Goal: Information Seeking & Learning: Learn about a topic

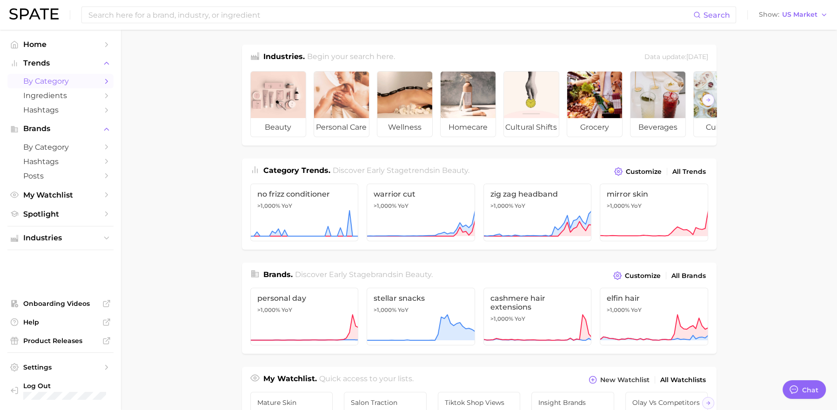
click at [70, 81] on span "by Category" at bounding box center [60, 81] width 74 height 9
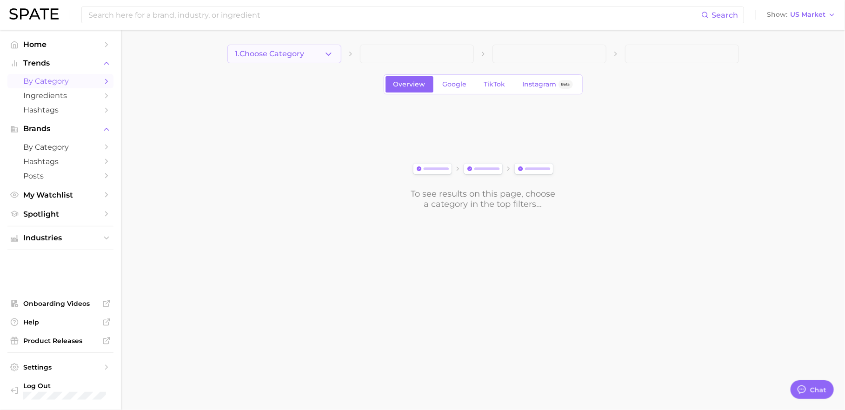
click at [314, 58] on button "1. Choose Category" at bounding box center [285, 54] width 114 height 19
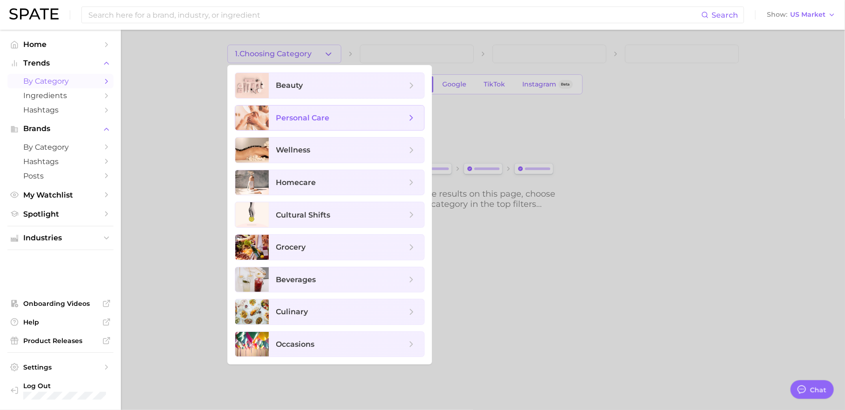
click at [322, 114] on span "personal care" at bounding box center [303, 118] width 54 height 9
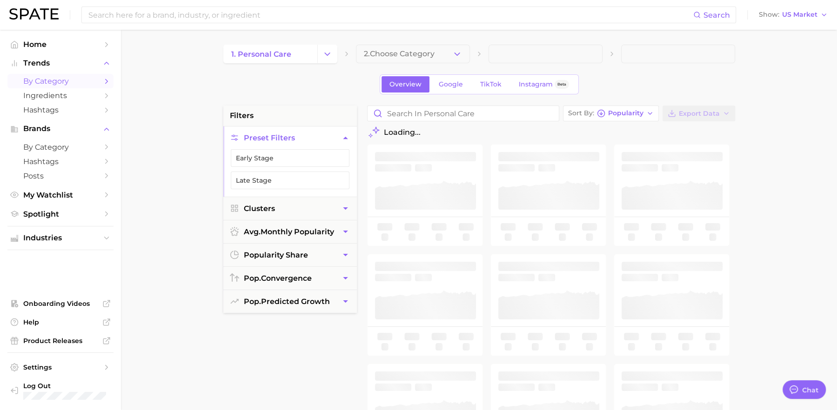
click at [455, 57] on icon "button" at bounding box center [457, 54] width 10 height 10
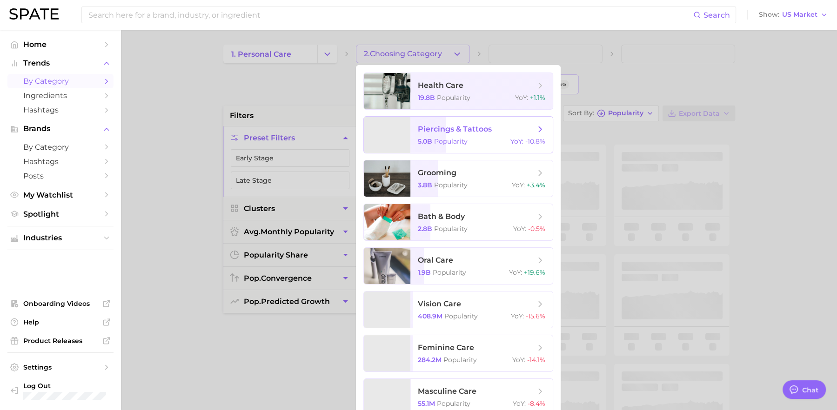
click at [443, 123] on span "piercings & tattoos 5.0b Popularity YoY : -10.8%" at bounding box center [481, 135] width 142 height 36
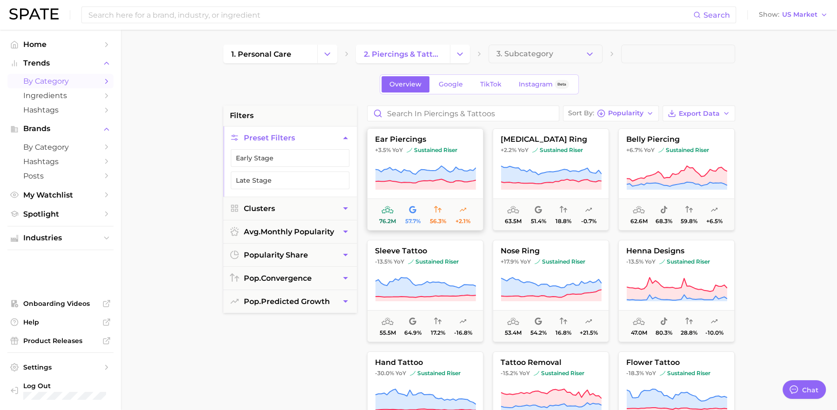
click at [417, 176] on icon at bounding box center [425, 174] width 100 height 17
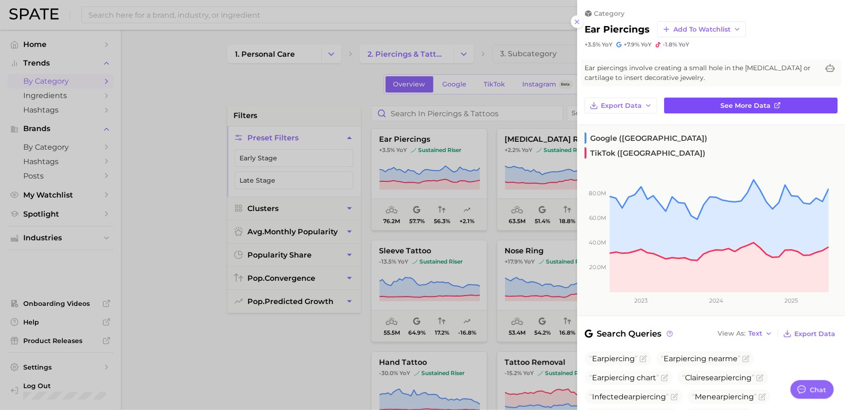
click at [713, 110] on link "See more data" at bounding box center [751, 106] width 174 height 16
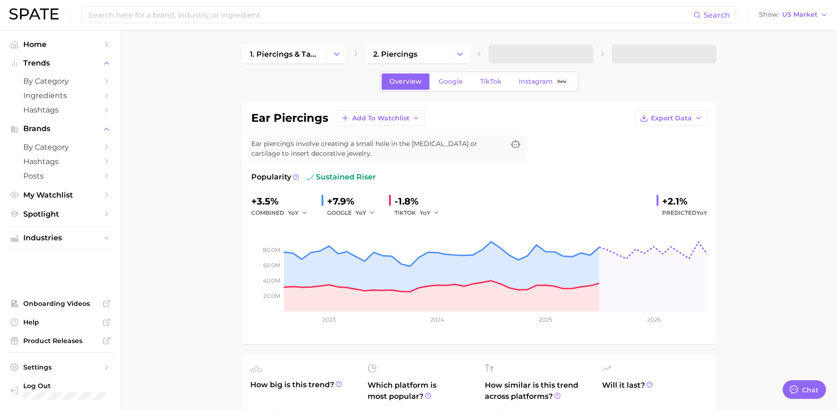
type textarea "x"
click at [456, 86] on link "Google" at bounding box center [451, 82] width 40 height 16
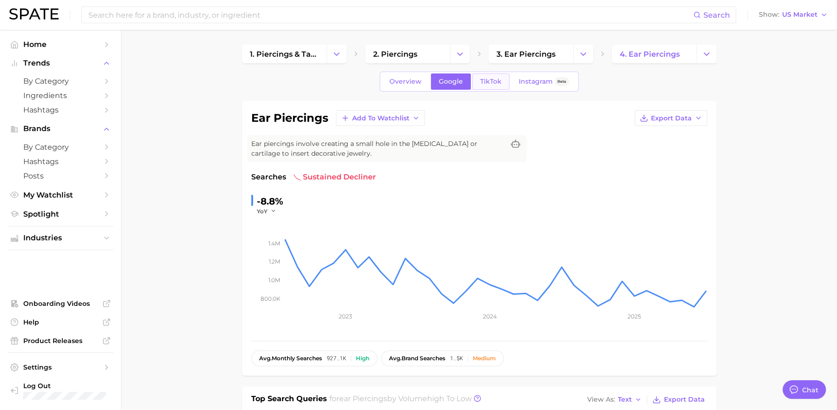
click at [497, 85] on span "TikTok" at bounding box center [490, 82] width 21 height 8
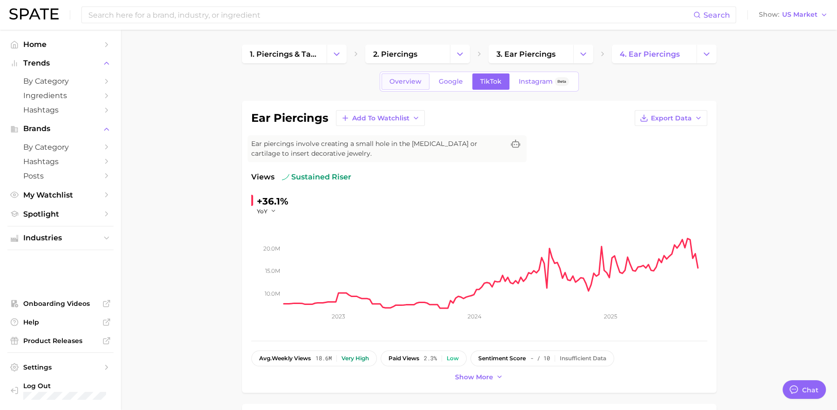
click at [428, 83] on link "Overview" at bounding box center [406, 82] width 48 height 16
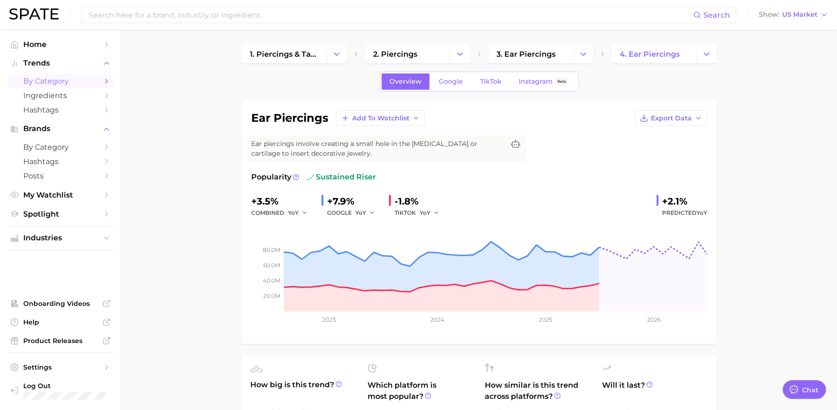
click at [82, 84] on span "by Category" at bounding box center [60, 81] width 74 height 9
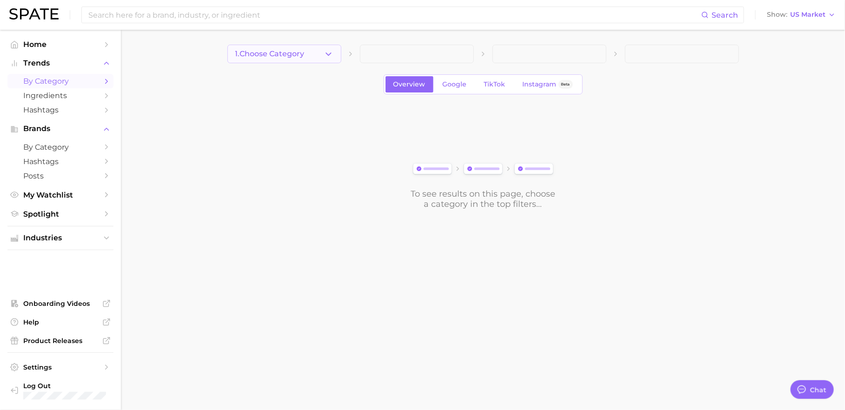
click at [288, 60] on button "1. Choose Category" at bounding box center [285, 54] width 114 height 19
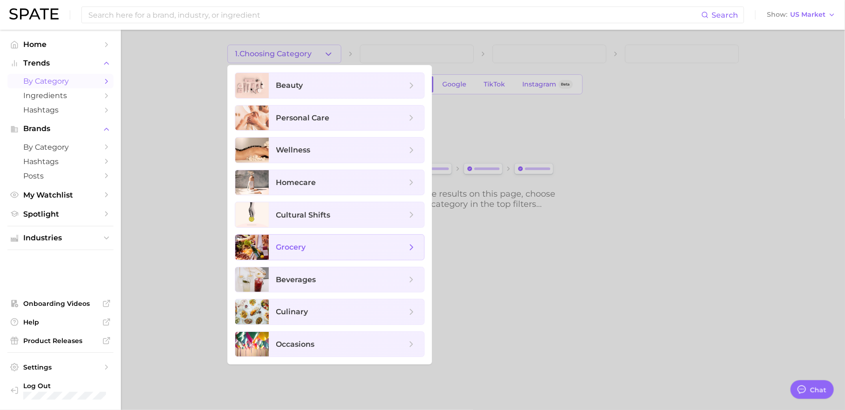
click at [314, 255] on span "grocery" at bounding box center [346, 247] width 155 height 25
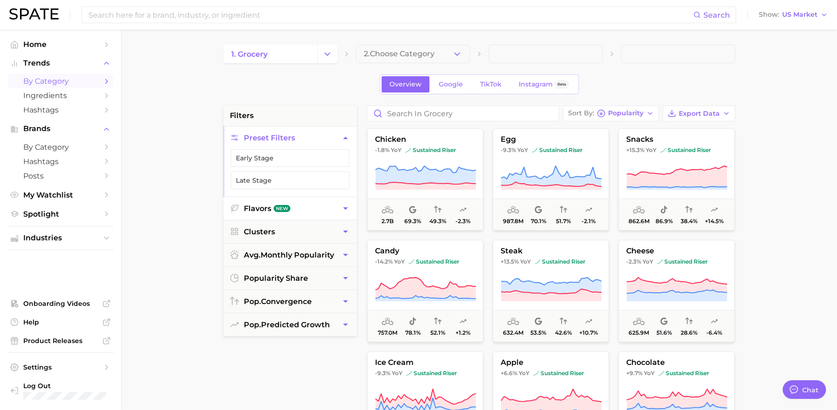
click at [314, 207] on button "Flavors New" at bounding box center [290, 208] width 134 height 23
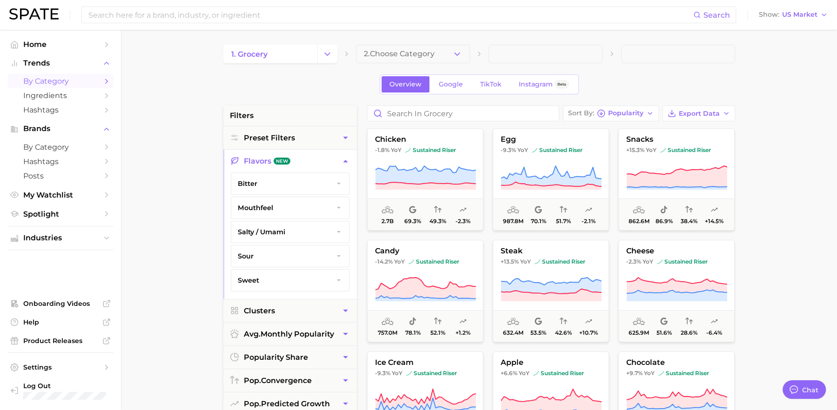
click at [319, 162] on button "Flavors New" at bounding box center [290, 161] width 134 height 23
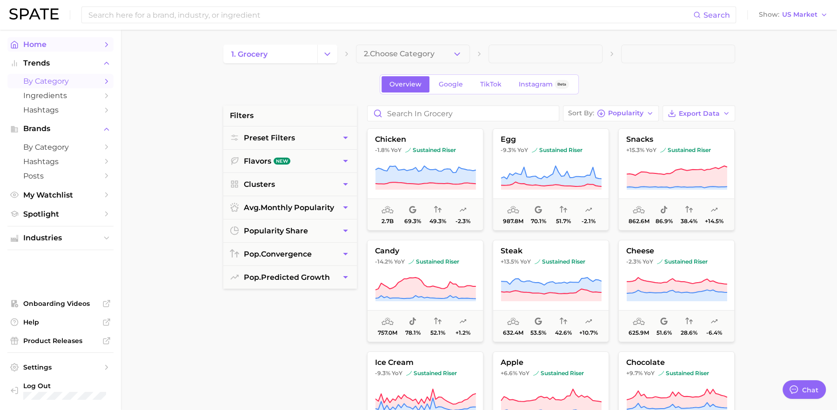
click at [64, 46] on span "Home" at bounding box center [60, 44] width 74 height 9
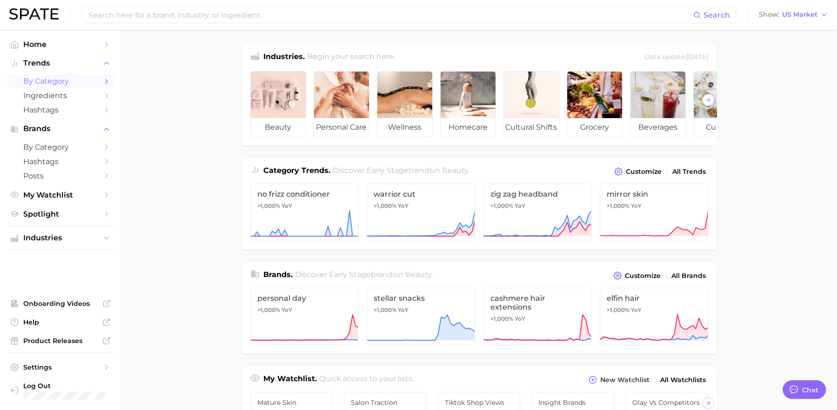
click at [50, 84] on span "by Category" at bounding box center [60, 81] width 74 height 9
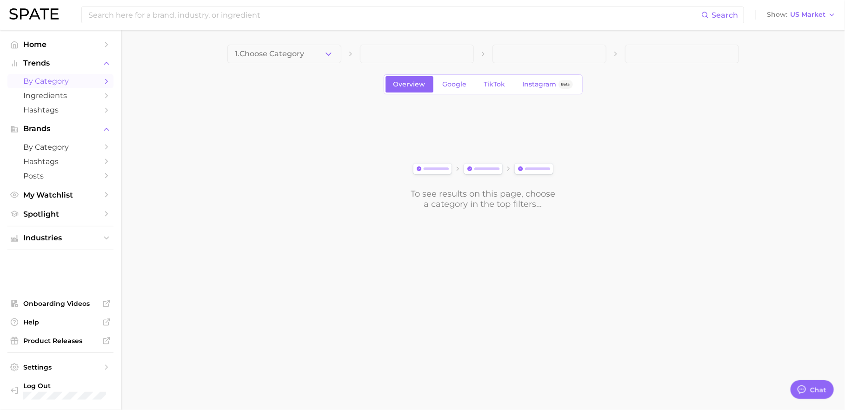
click at [310, 57] on button "1. Choose Category" at bounding box center [285, 54] width 114 height 19
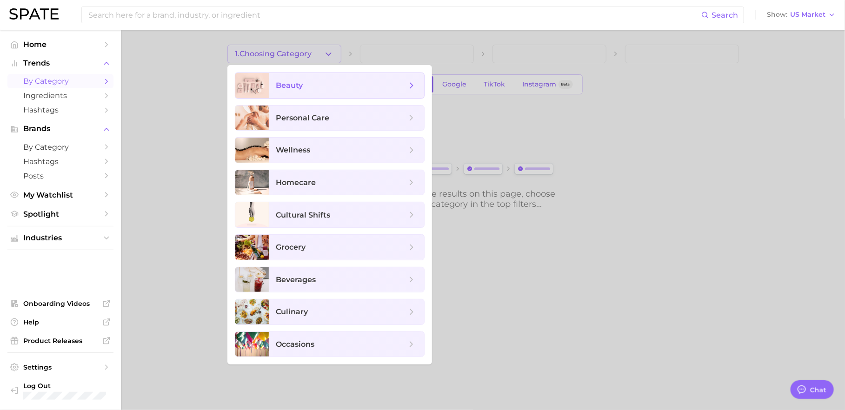
click at [352, 88] on span "beauty" at bounding box center [341, 85] width 130 height 10
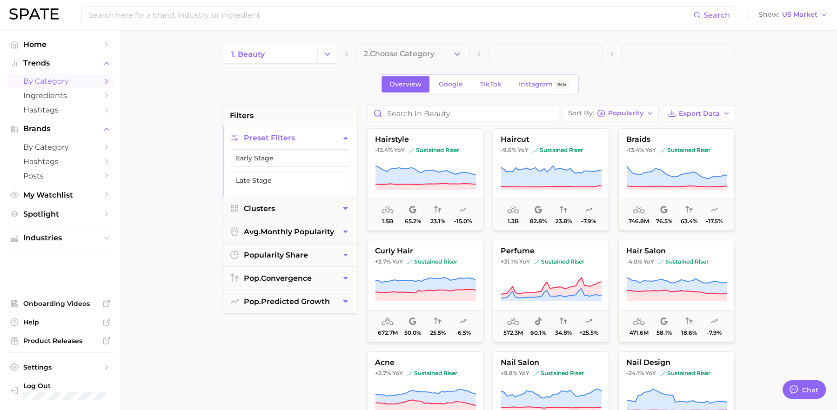
click at [416, 181] on icon at bounding box center [425, 175] width 100 height 19
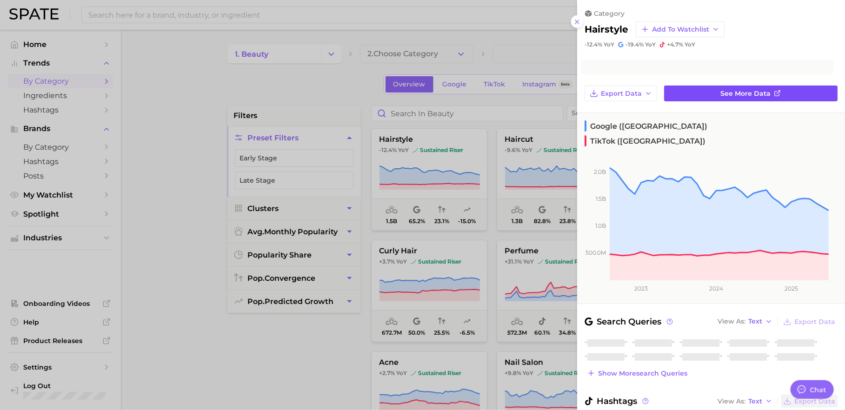
click at [695, 96] on link "See more data" at bounding box center [751, 94] width 174 height 16
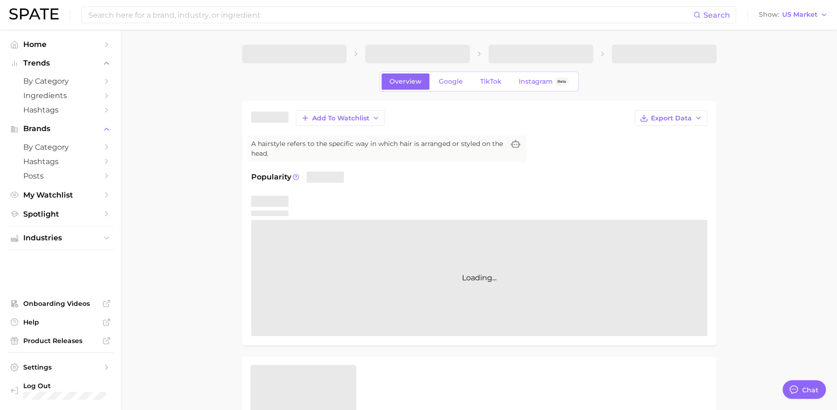
type textarea "x"
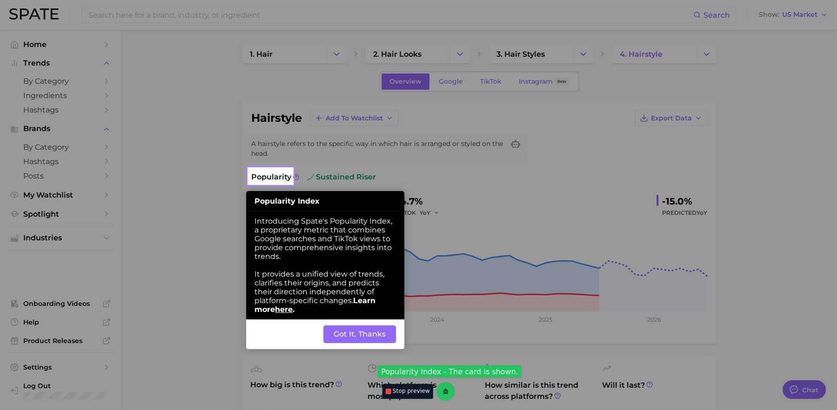
click at [356, 336] on button "Got It, Thanks" at bounding box center [359, 335] width 73 height 18
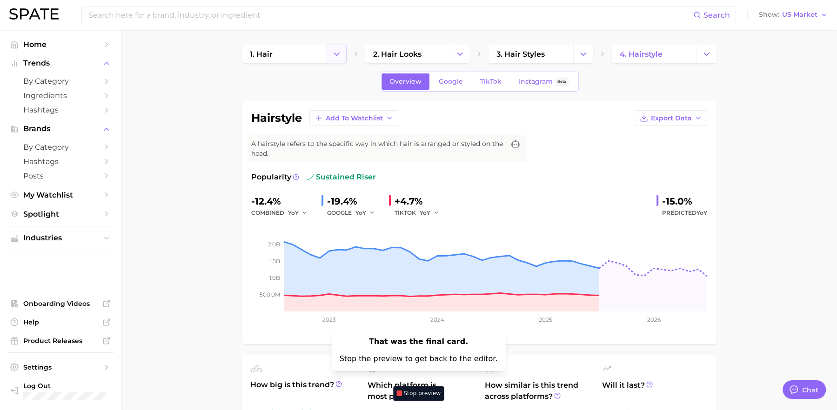
click at [328, 54] on button "Change Category" at bounding box center [337, 54] width 20 height 19
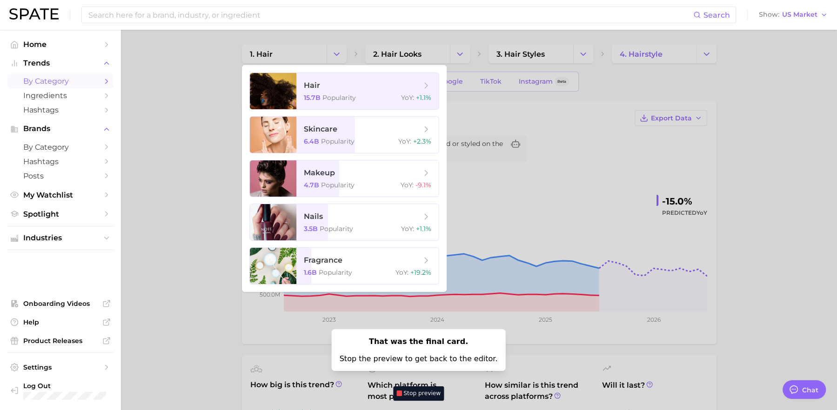
click at [36, 84] on span "by Category" at bounding box center [60, 81] width 74 height 9
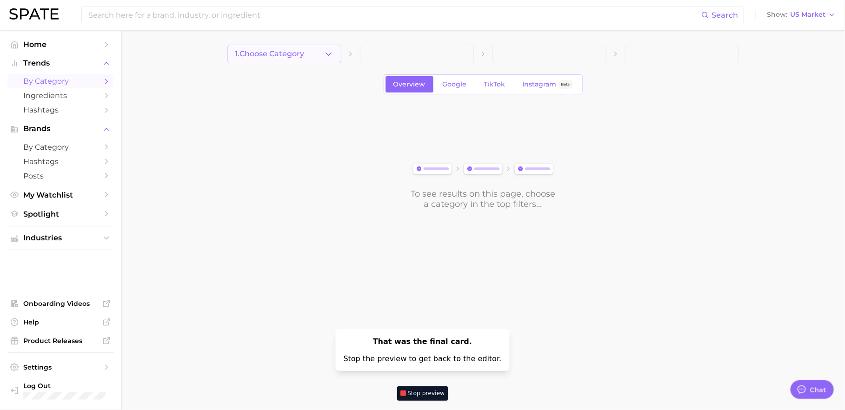
click at [335, 51] on button "1. Choose Category" at bounding box center [285, 54] width 114 height 19
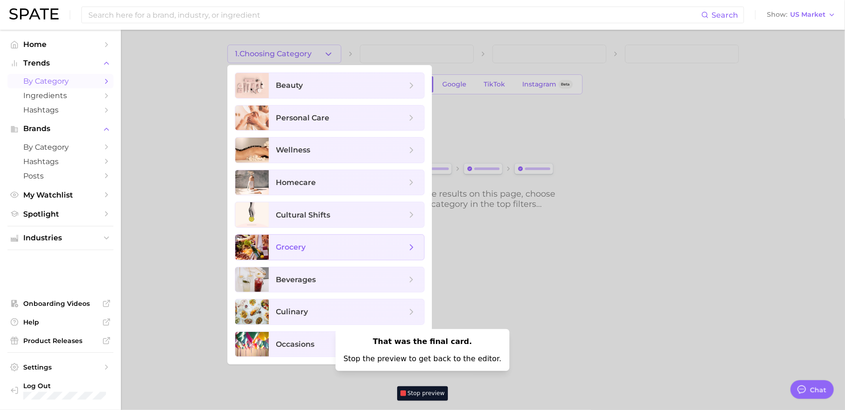
click at [312, 245] on span "grocery" at bounding box center [341, 247] width 130 height 10
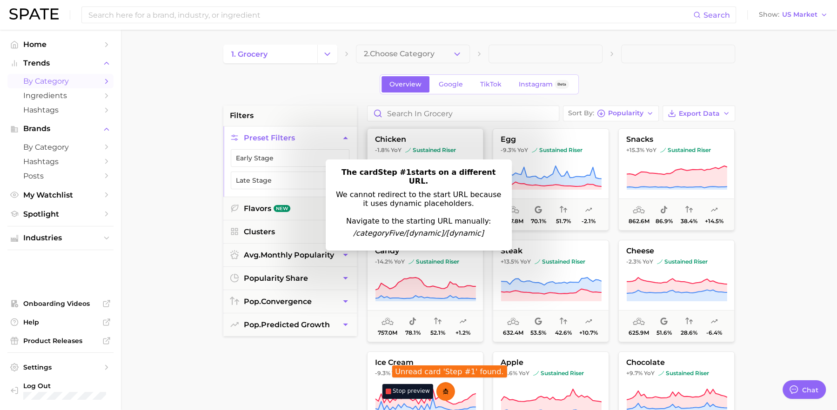
click at [422, 155] on button "chicken -1.8% YoY sustained riser 2.7b 69.3% 49.3% -2.3%" at bounding box center [425, 179] width 116 height 102
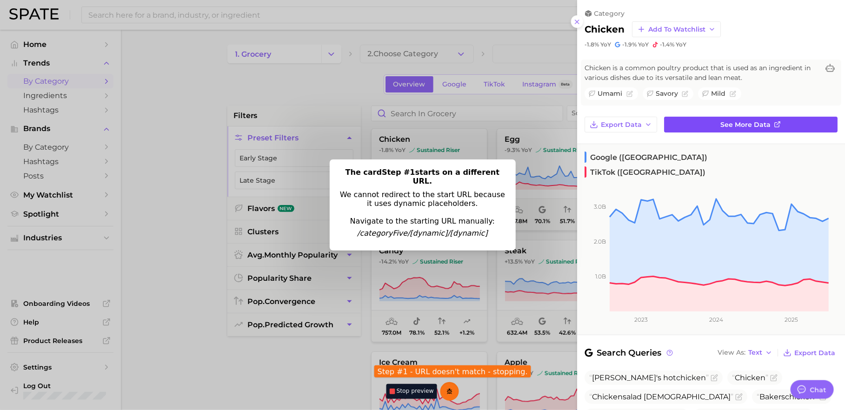
click at [710, 121] on link "See more data" at bounding box center [751, 125] width 174 height 16
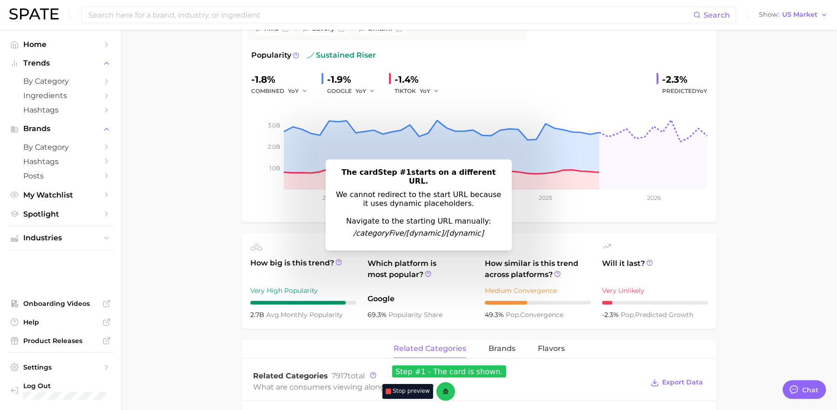
scroll to position [149, 0]
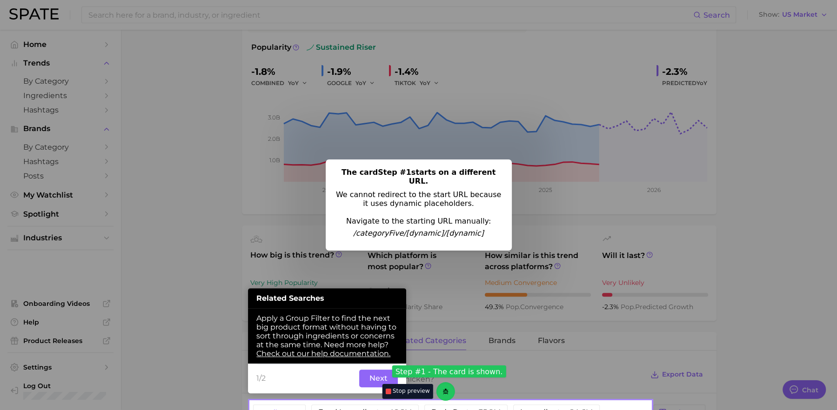
click at [370, 377] on button "Next" at bounding box center [378, 379] width 39 height 18
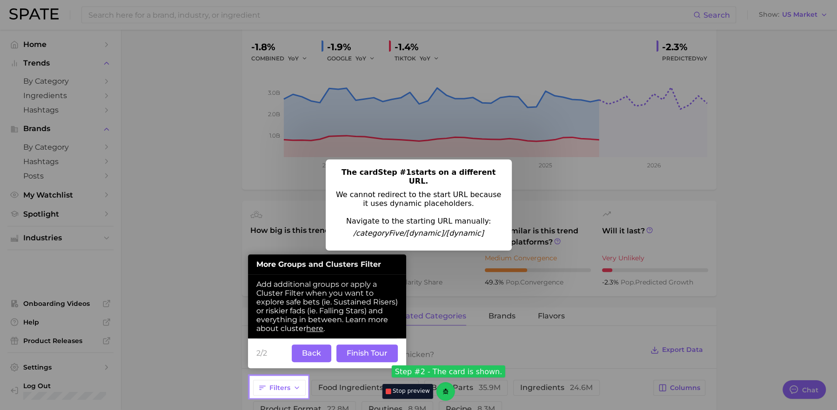
scroll to position [181, 0]
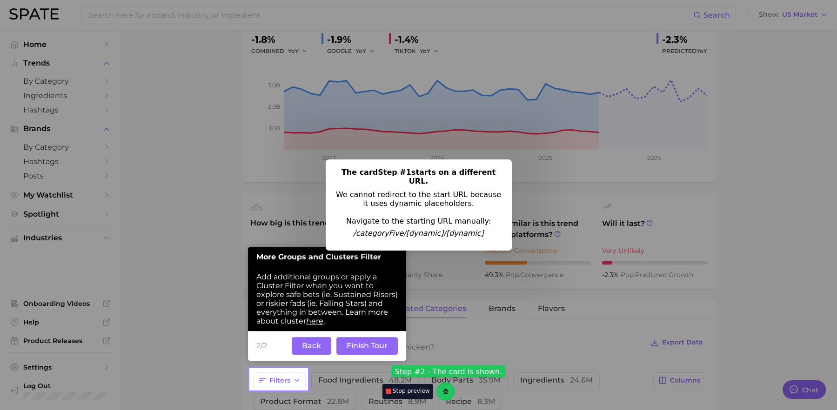
click at [363, 348] on button "Finish Tour" at bounding box center [366, 346] width 61 height 18
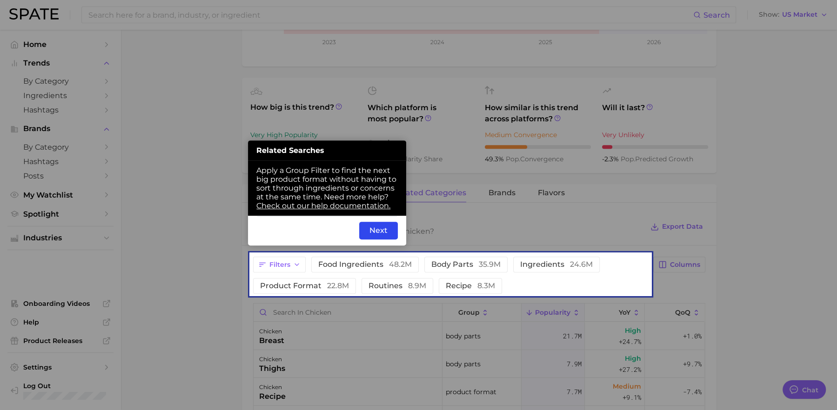
scroll to position [296, 0]
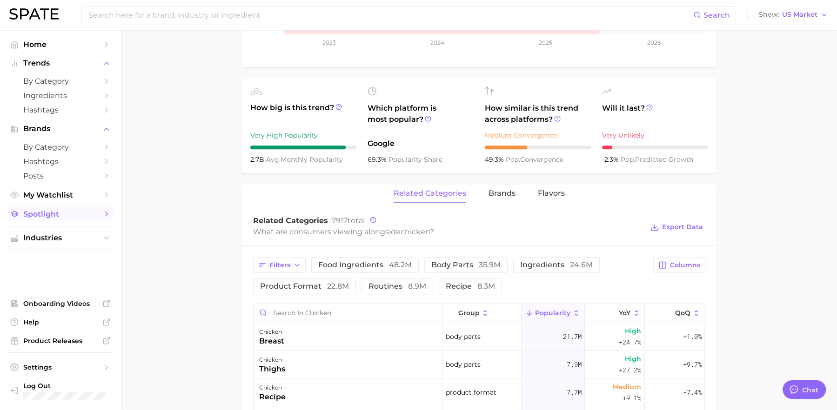
click at [65, 219] on span "Spotlight" at bounding box center [60, 214] width 74 height 9
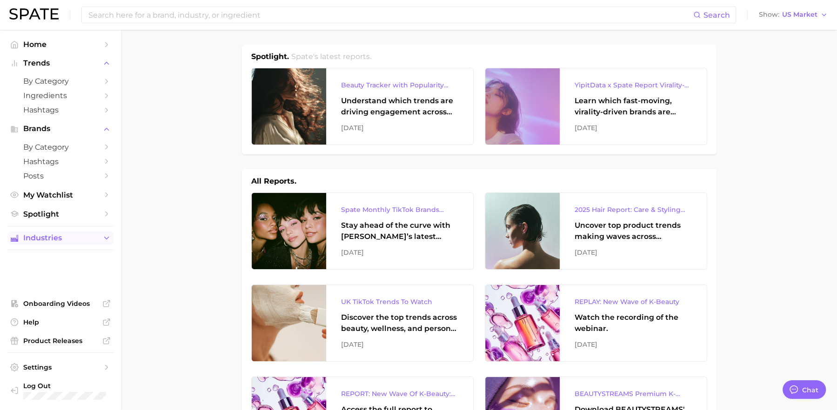
click at [66, 234] on button "Industries" at bounding box center [60, 238] width 106 height 14
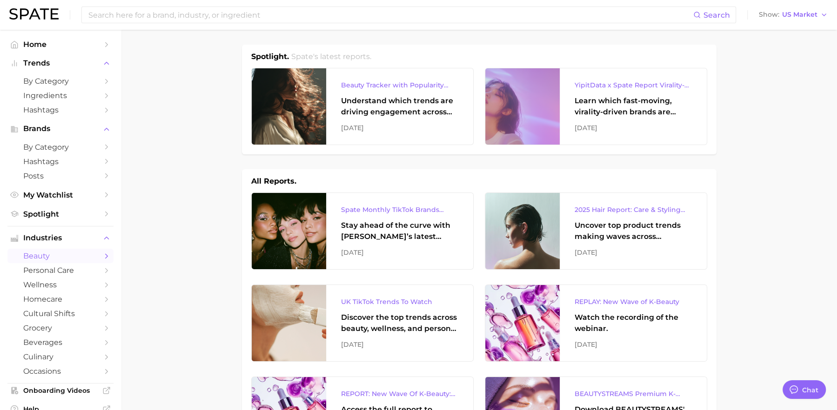
click at [69, 255] on span "beauty" at bounding box center [60, 256] width 74 height 9
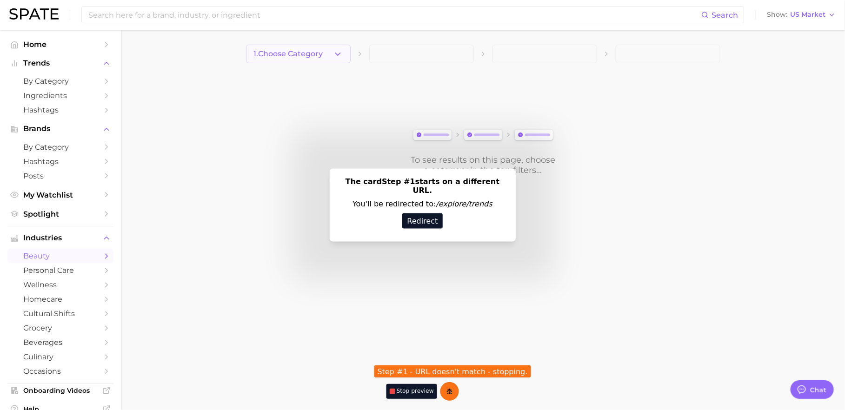
click at [303, 54] on span "1. Choose Category" at bounding box center [288, 54] width 69 height 8
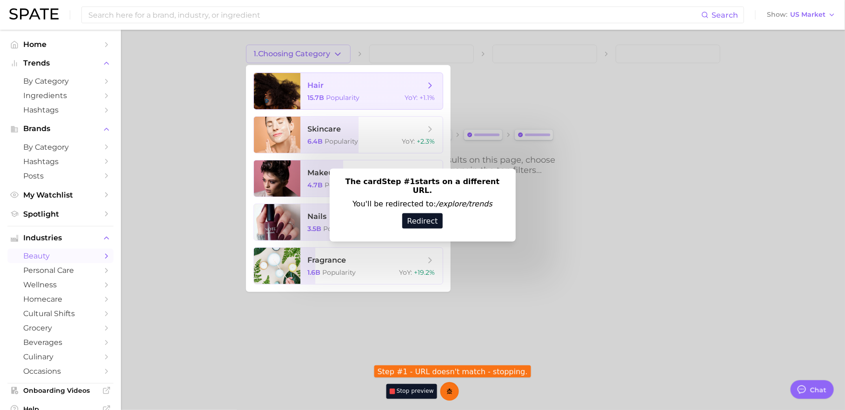
click at [316, 89] on span "hair" at bounding box center [316, 85] width 16 height 9
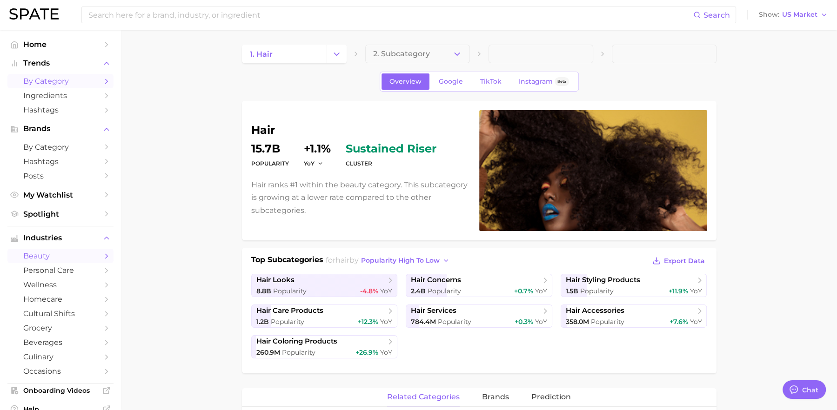
click at [67, 77] on span "by Category" at bounding box center [60, 81] width 74 height 9
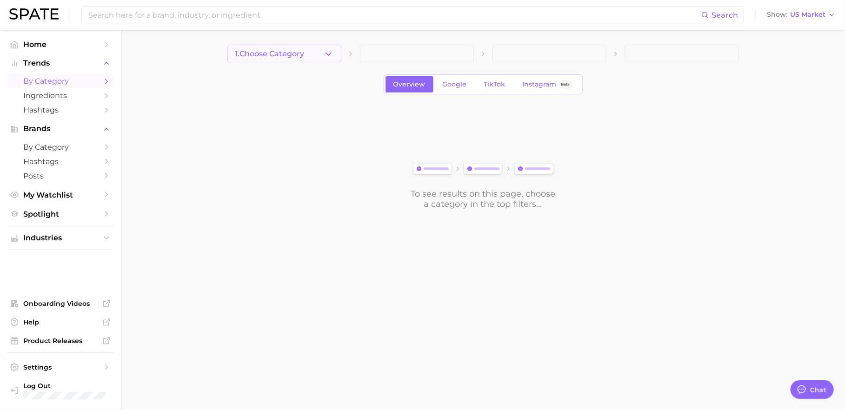
click at [300, 48] on button "1. Choose Category" at bounding box center [285, 54] width 114 height 19
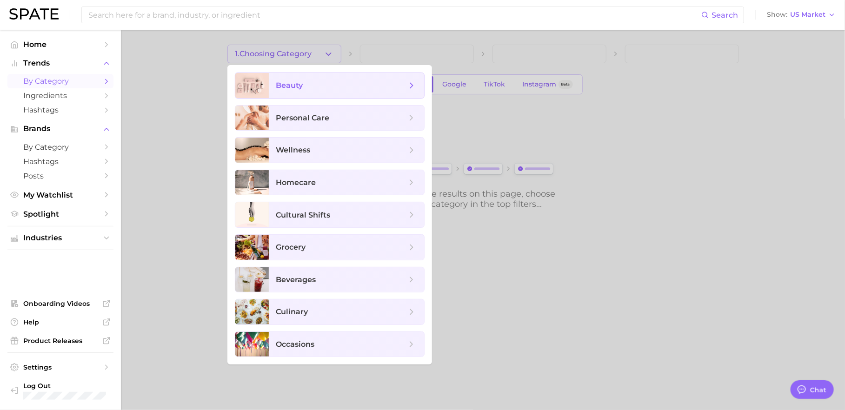
click at [315, 88] on span "beauty" at bounding box center [341, 85] width 130 height 10
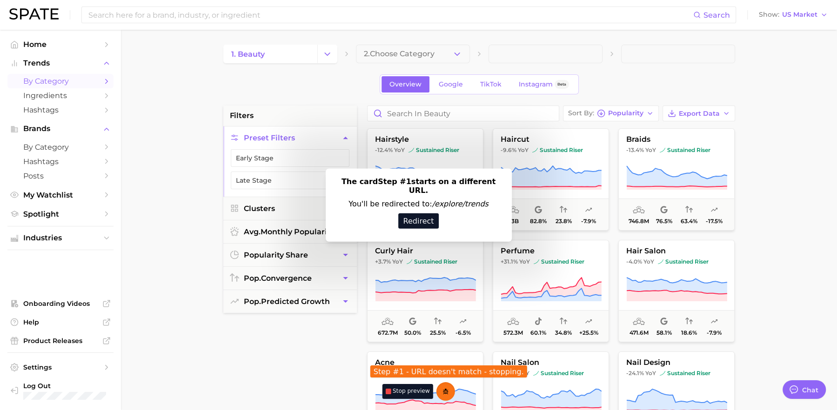
click at [406, 219] on button "Redirect" at bounding box center [418, 220] width 40 height 15
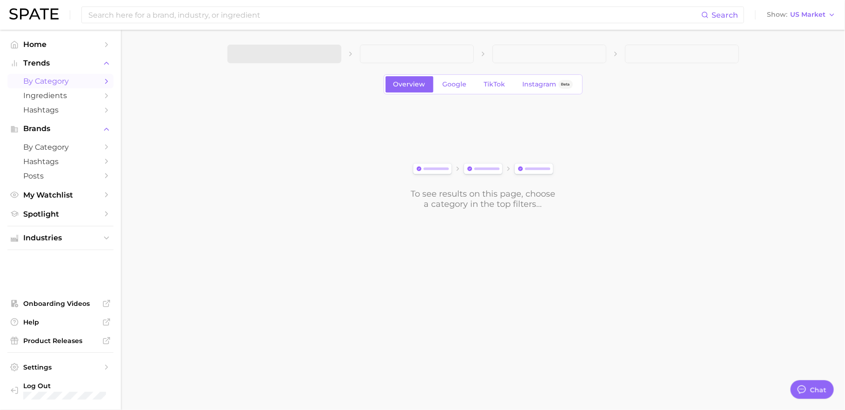
type textarea "x"
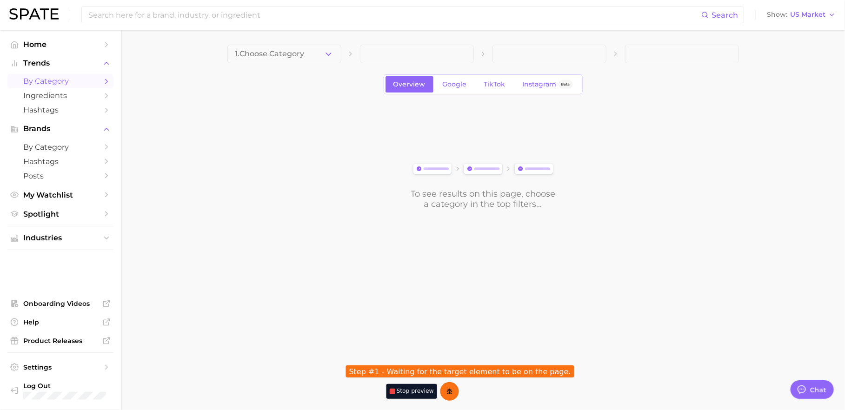
click at [326, 58] on icon "button" at bounding box center [329, 54] width 10 height 10
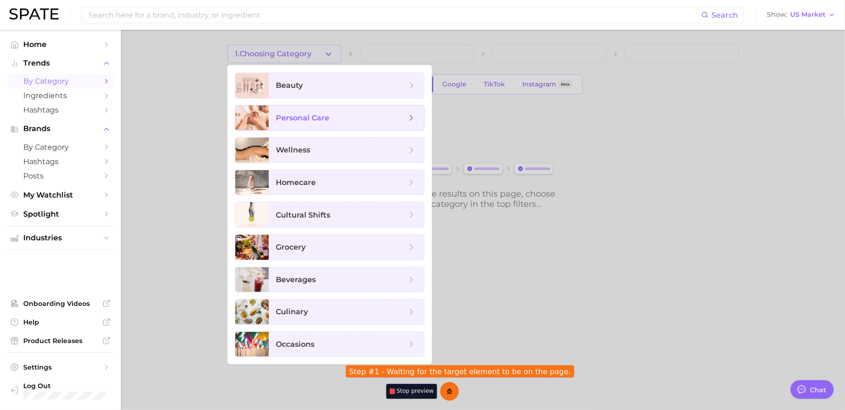
click at [341, 117] on span "personal care" at bounding box center [341, 118] width 130 height 10
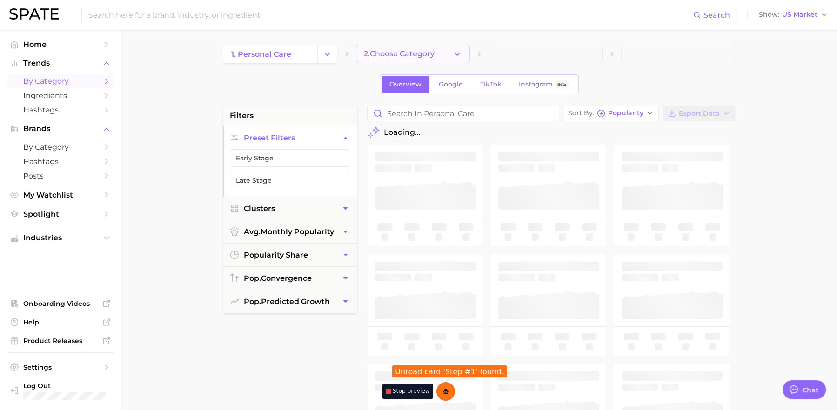
click at [426, 57] on span "2. Choose Category" at bounding box center [399, 54] width 71 height 8
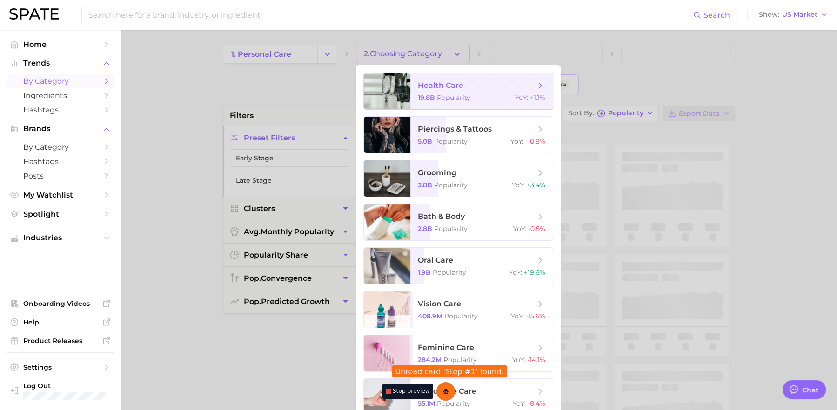
click at [436, 97] on span "19.8b Popularity" at bounding box center [444, 98] width 53 height 8
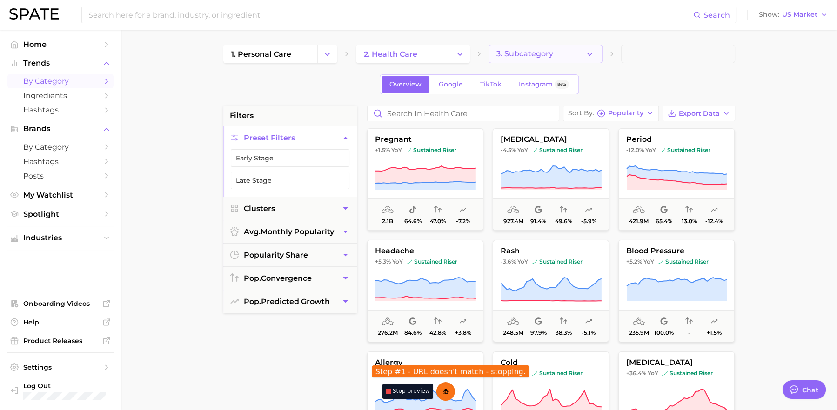
click at [514, 59] on button "3. Subcategory" at bounding box center [546, 54] width 114 height 19
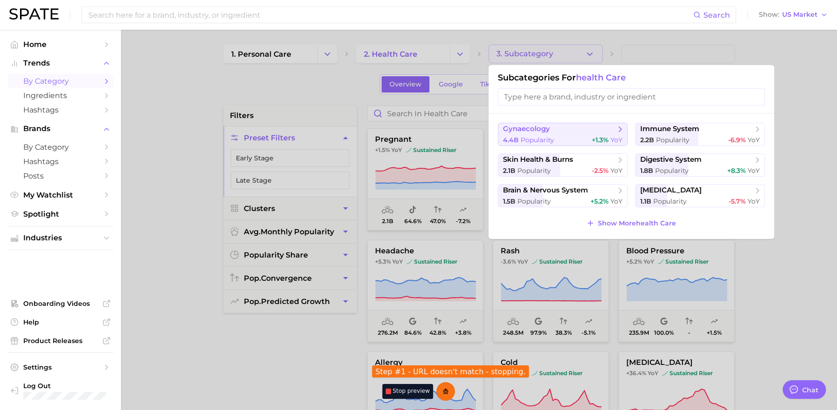
click at [531, 128] on span "gynaecology" at bounding box center [526, 129] width 47 height 9
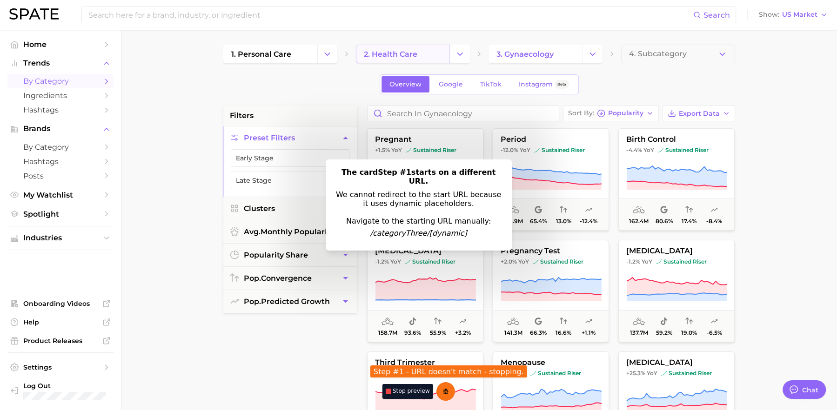
click at [406, 57] on span "2. health care" at bounding box center [391, 54] width 54 height 9
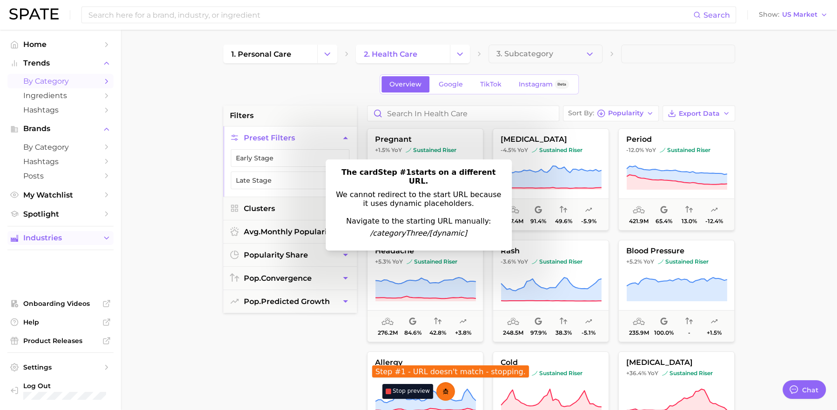
click at [49, 242] on span "Industries" at bounding box center [60, 238] width 74 height 8
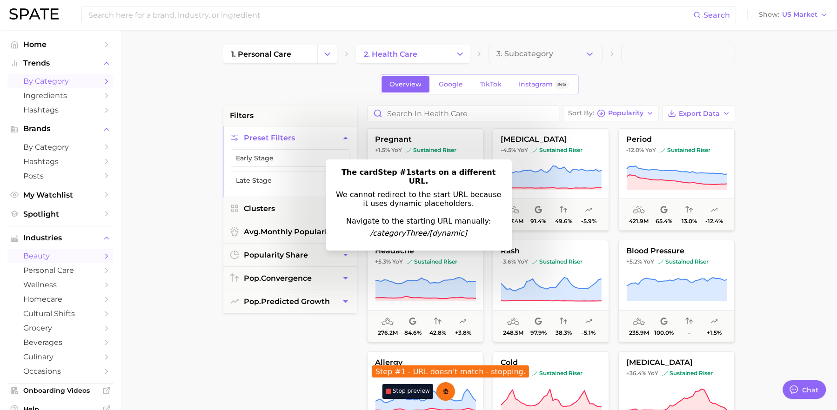
click at [46, 258] on span "beauty" at bounding box center [60, 256] width 74 height 9
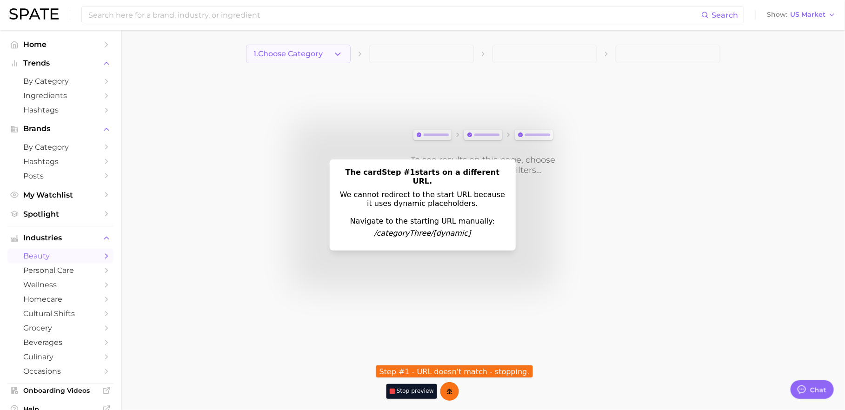
click at [337, 60] on button "1. Choose Category" at bounding box center [298, 54] width 105 height 19
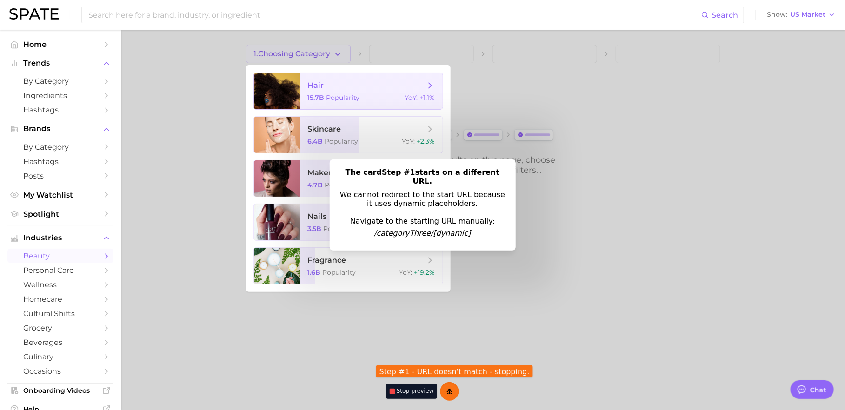
click at [343, 96] on span "Popularity" at bounding box center [343, 98] width 33 height 8
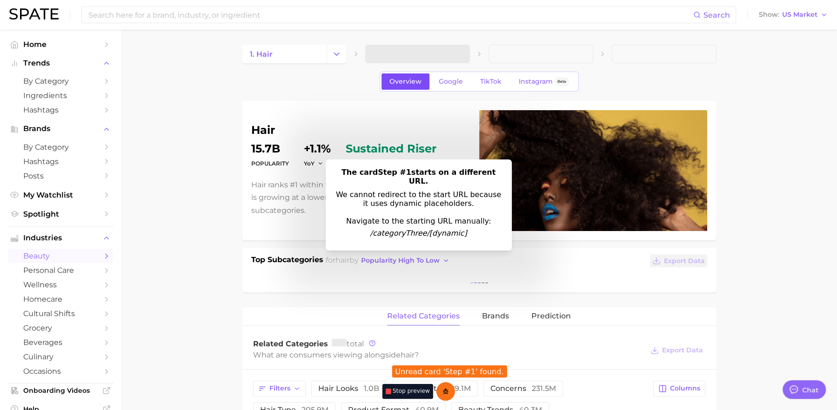
type textarea "x"
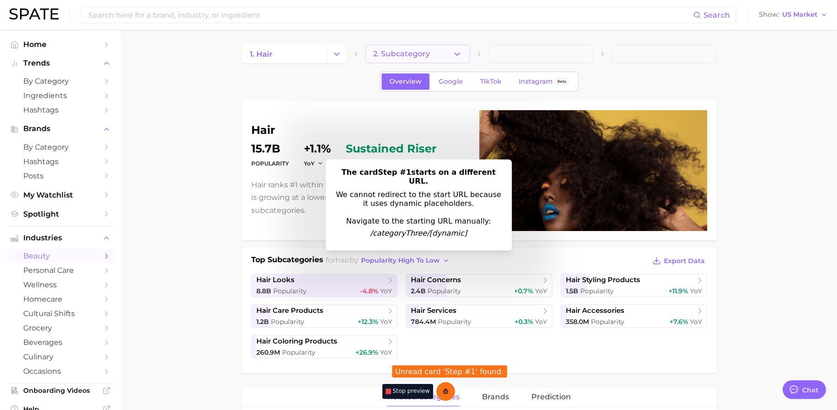
click at [425, 60] on button "2. Subcategory" at bounding box center [417, 54] width 105 height 19
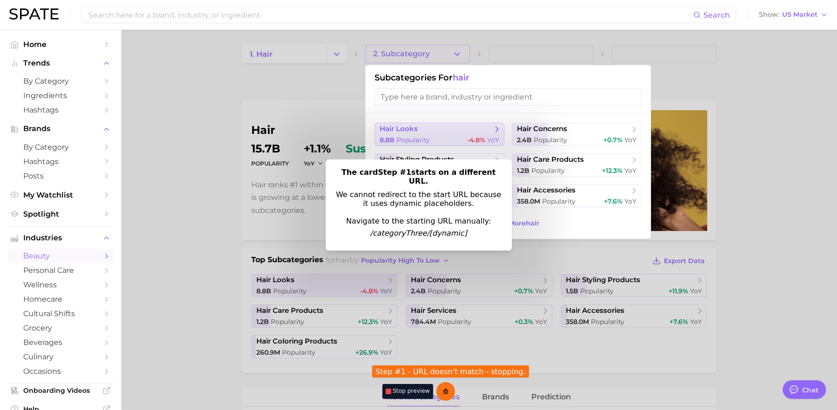
click at [427, 126] on span "hair looks" at bounding box center [436, 129] width 113 height 9
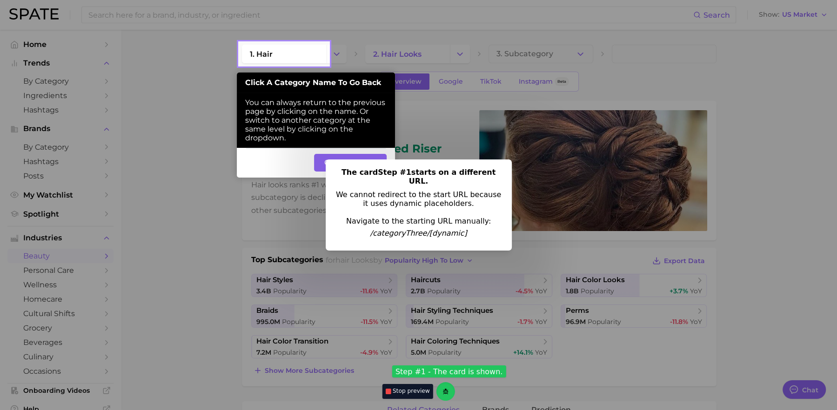
click at [397, 183] on div "The card Step #1 starts on a different URL. We cannot redirect to the start URL…" at bounding box center [419, 205] width 186 height 91
click at [334, 161] on button "Got It, Thanks" at bounding box center [350, 163] width 73 height 18
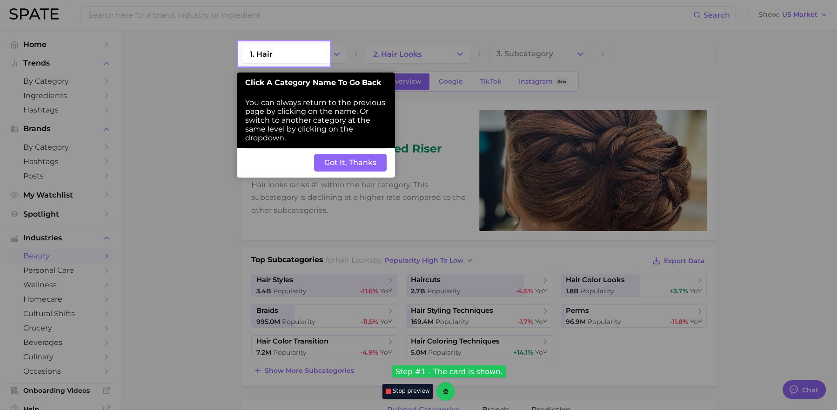
click at [351, 168] on button "Got It, Thanks" at bounding box center [350, 163] width 73 height 18
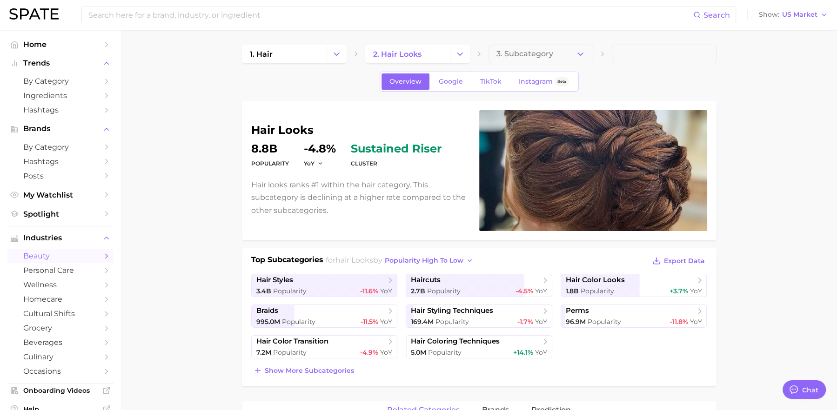
click at [45, 257] on span "beauty" at bounding box center [60, 256] width 74 height 9
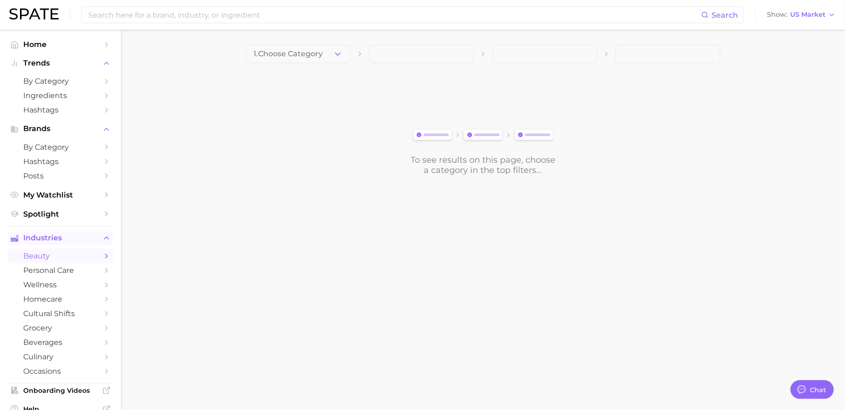
click at [48, 244] on button "Industries" at bounding box center [60, 238] width 106 height 14
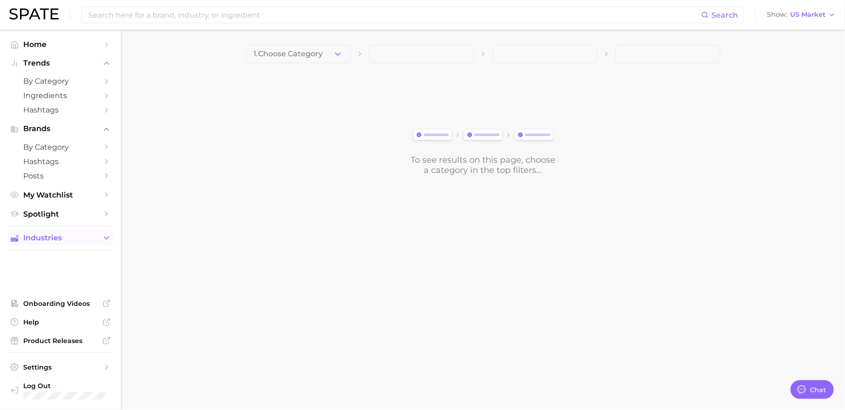
click at [62, 244] on button "Industries" at bounding box center [60, 238] width 106 height 14
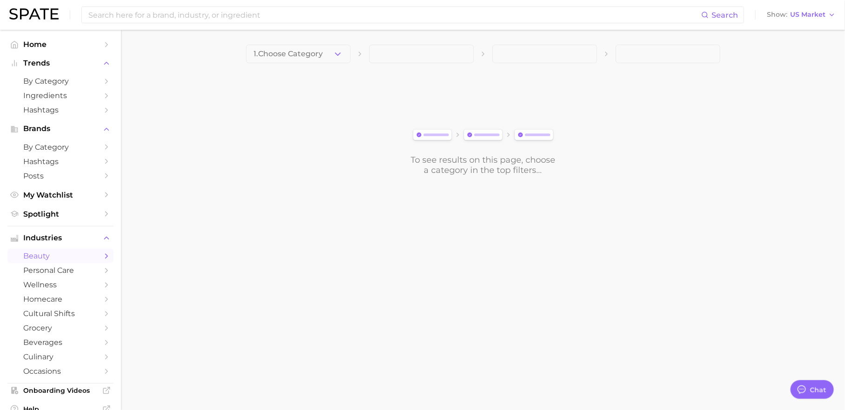
click at [63, 259] on span "beauty" at bounding box center [60, 256] width 74 height 9
click at [60, 270] on span "personal care" at bounding box center [60, 270] width 74 height 9
click at [58, 255] on span "beauty" at bounding box center [60, 256] width 74 height 9
click at [306, 62] on button "1. Choose Category" at bounding box center [298, 54] width 105 height 19
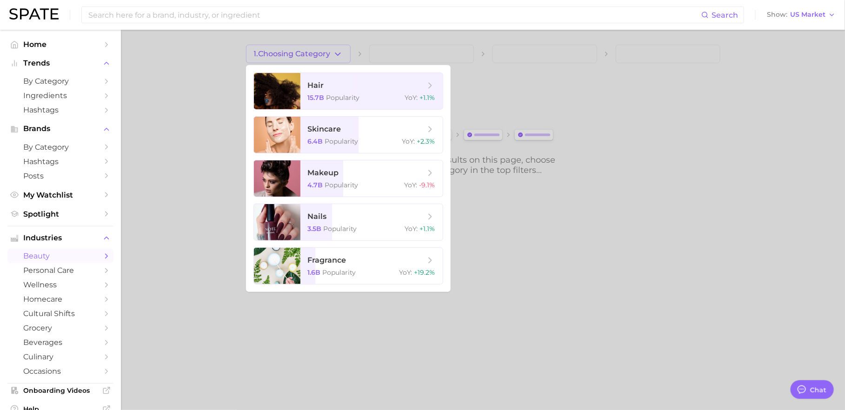
click at [532, 258] on div at bounding box center [422, 205] width 845 height 410
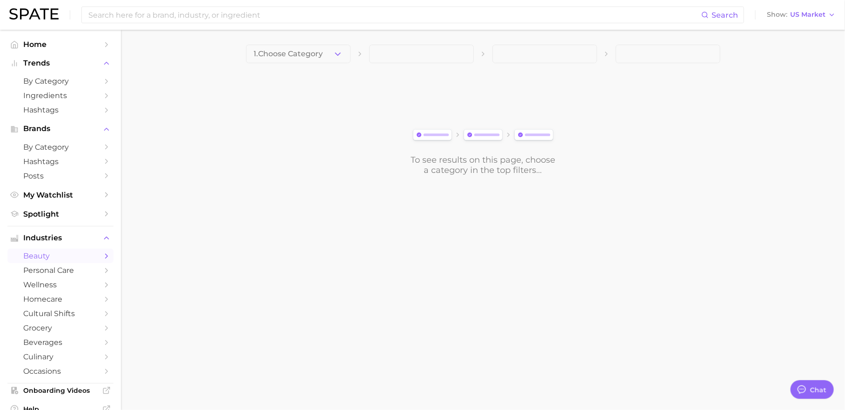
click at [68, 260] on span "beauty" at bounding box center [60, 256] width 74 height 9
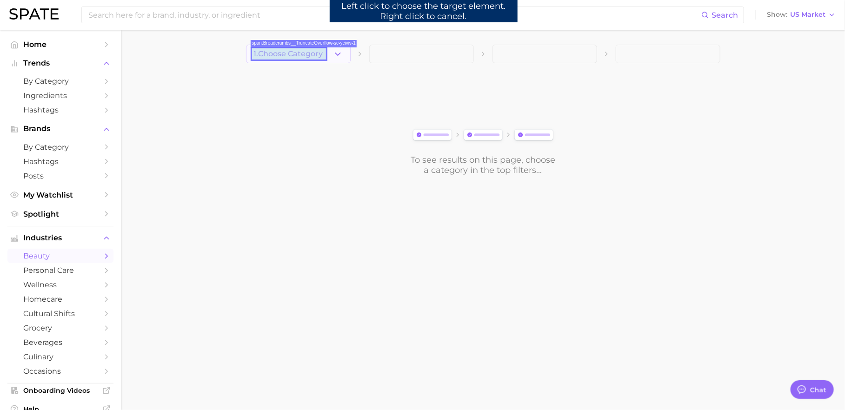
click at [306, 54] on span "1. Choose Category" at bounding box center [288, 54] width 69 height 8
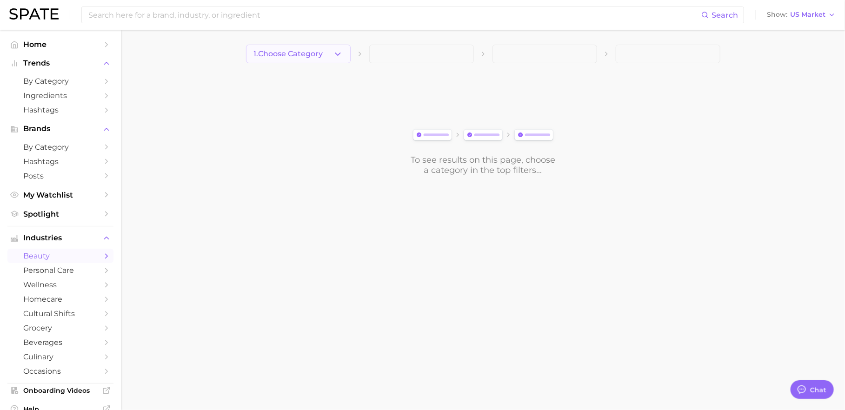
click at [332, 58] on button "1. Choose Category" at bounding box center [298, 54] width 105 height 19
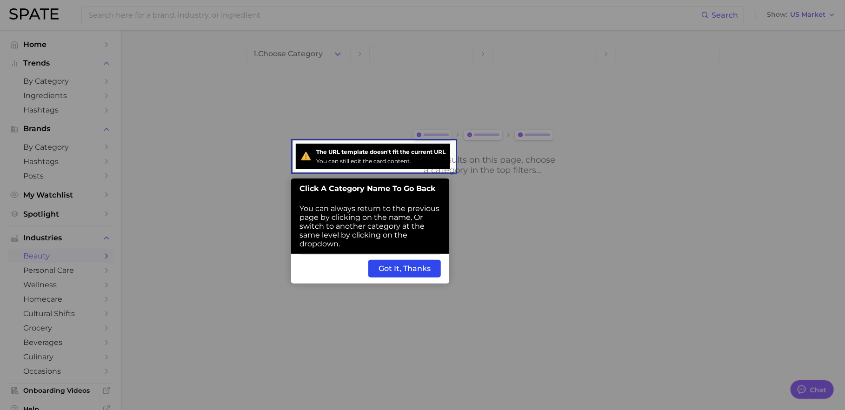
drag, startPoint x: 488, startPoint y: 102, endPoint x: 410, endPoint y: 80, distance: 80.4
click at [488, 101] on div at bounding box center [650, 205] width 390 height 410
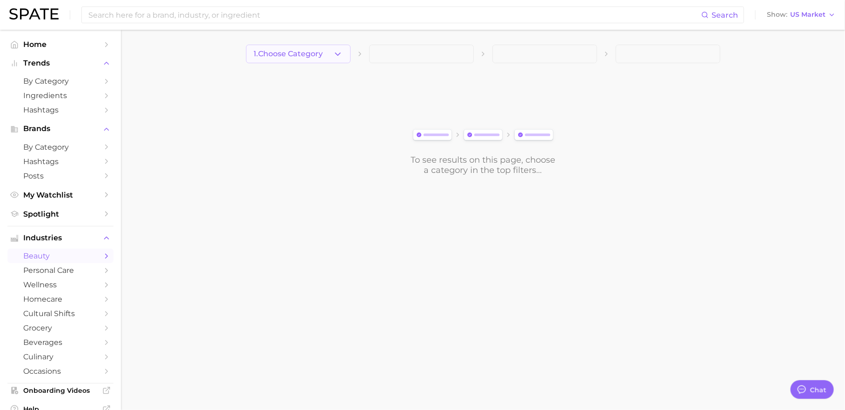
click at [334, 57] on icon "button" at bounding box center [338, 54] width 10 height 10
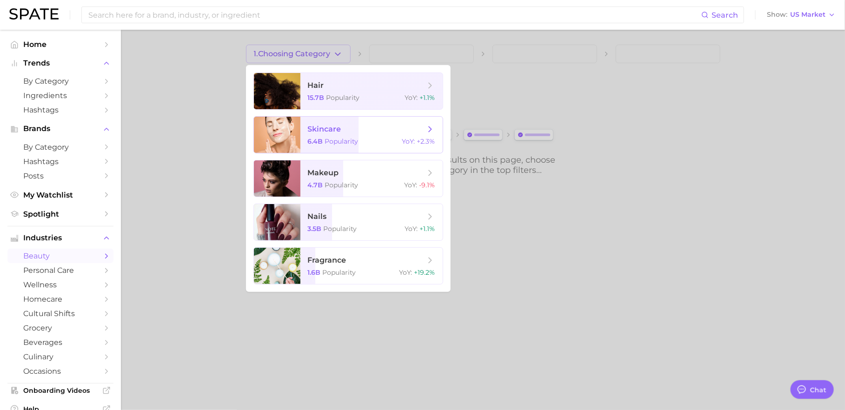
click at [324, 141] on span "6.4b Popularity" at bounding box center [333, 141] width 51 height 8
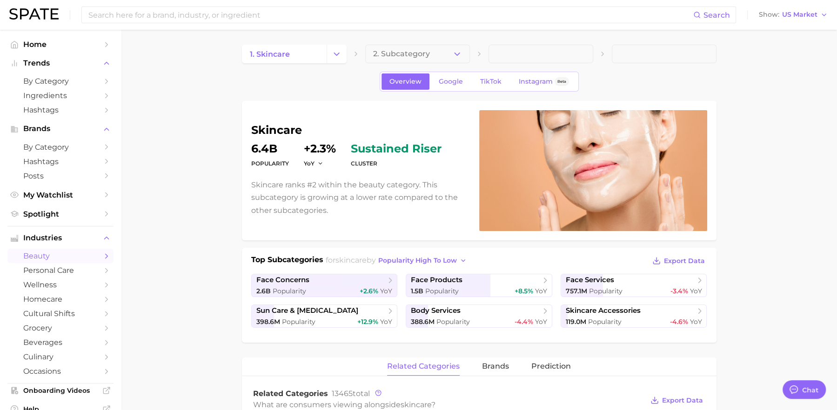
click at [431, 56] on button "2. Subcategory" at bounding box center [417, 54] width 105 height 19
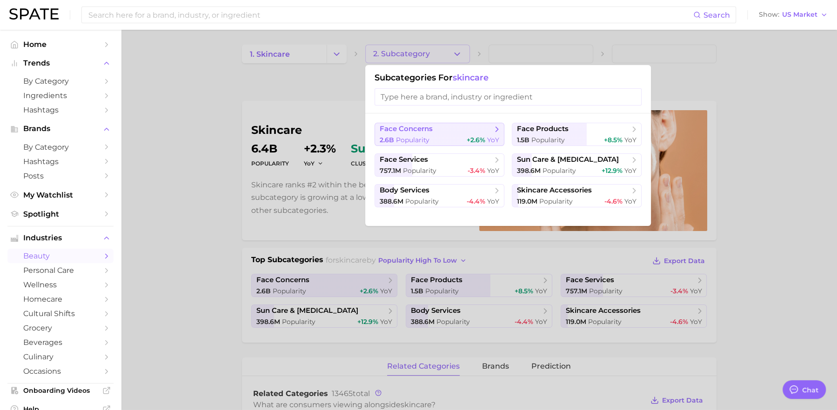
click at [434, 130] on span "face concerns" at bounding box center [436, 129] width 113 height 9
